Goal: Check status: Check status

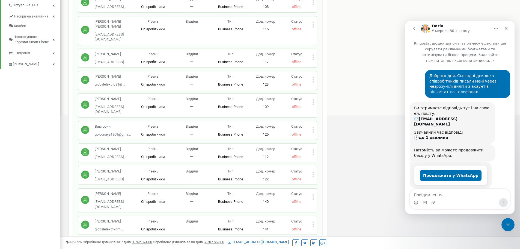
scroll to position [269, 0]
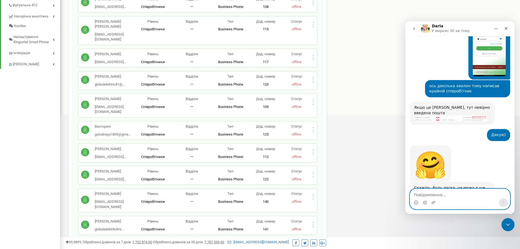
click at [427, 196] on textarea "Повідомлення..." at bounding box center [460, 193] width 100 height 9
type textarea "Ні, дякую"
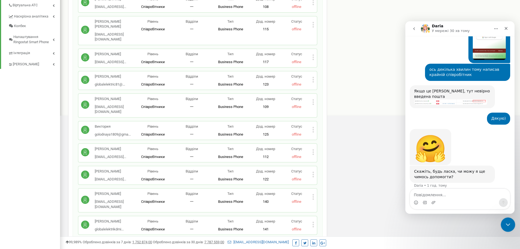
click at [513, 222] on div "Закрити програму для спілкування Intercom" at bounding box center [507, 223] width 13 height 13
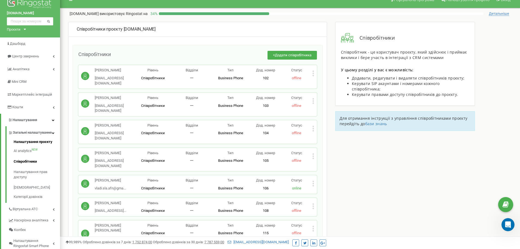
scroll to position [8, 0]
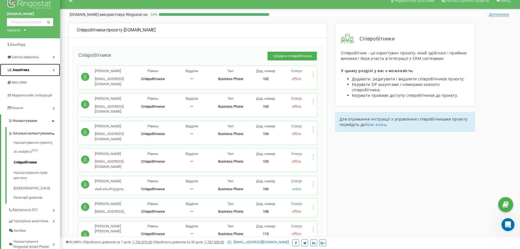
click at [32, 72] on link "Аналiтика" at bounding box center [30, 70] width 60 height 13
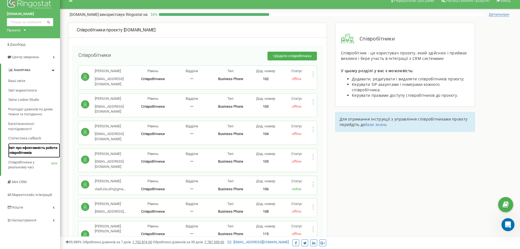
click at [26, 147] on span "Звіт про ефективність роботи співробітників" at bounding box center [32, 150] width 49 height 10
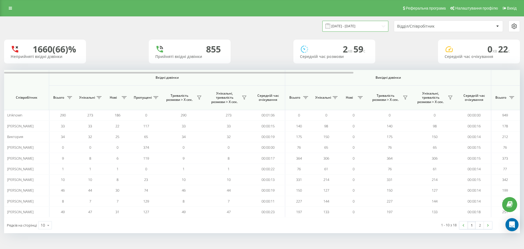
click at [376, 29] on input "21.07.2025 - 21.08.2025" at bounding box center [355, 26] width 66 height 11
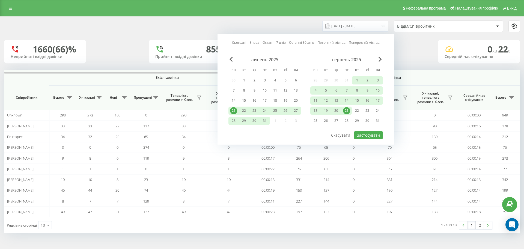
click at [346, 111] on div "21" at bounding box center [346, 110] width 7 height 7
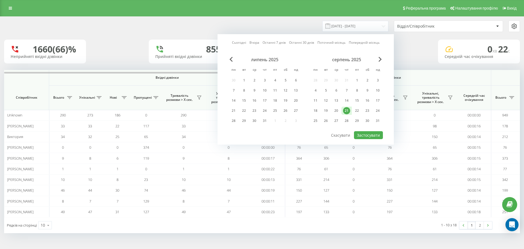
click at [346, 111] on div "21" at bounding box center [346, 110] width 7 height 7
click at [367, 137] on button "Застосувати" at bounding box center [368, 135] width 29 height 8
type input "21.08.2025 - 21.08.2025"
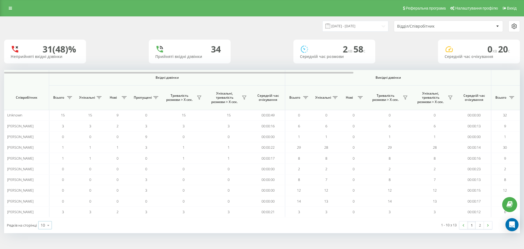
click at [46, 224] on icon at bounding box center [48, 225] width 8 height 11
click at [46, 211] on div "50" at bounding box center [45, 209] width 13 height 8
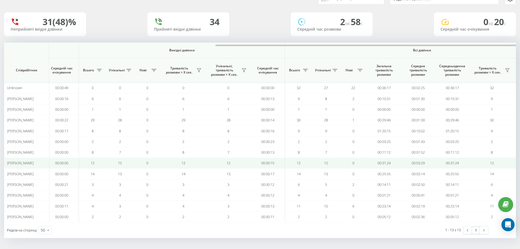
scroll to position [0, 250]
